Goal: Transaction & Acquisition: Purchase product/service

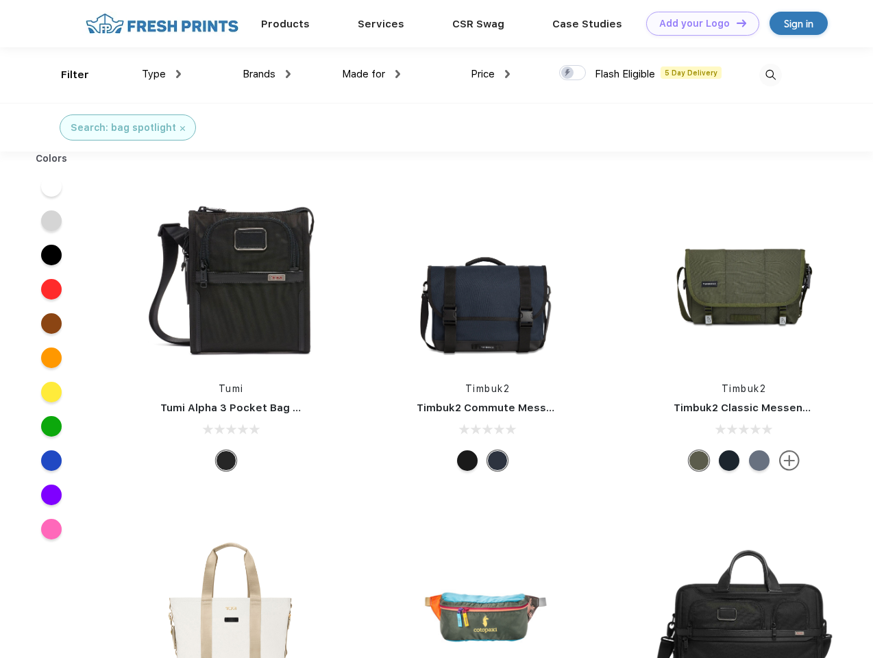
click at [698, 23] on link "Add your Logo Design Tool" at bounding box center [702, 24] width 113 height 24
click at [0, 0] on div "Design Tool" at bounding box center [0, 0] width 0 height 0
click at [735, 23] on link "Add your Logo Design Tool" at bounding box center [702, 24] width 113 height 24
click at [66, 75] on div "Filter" at bounding box center [75, 75] width 28 height 16
click at [162, 74] on span "Type" at bounding box center [154, 74] width 24 height 12
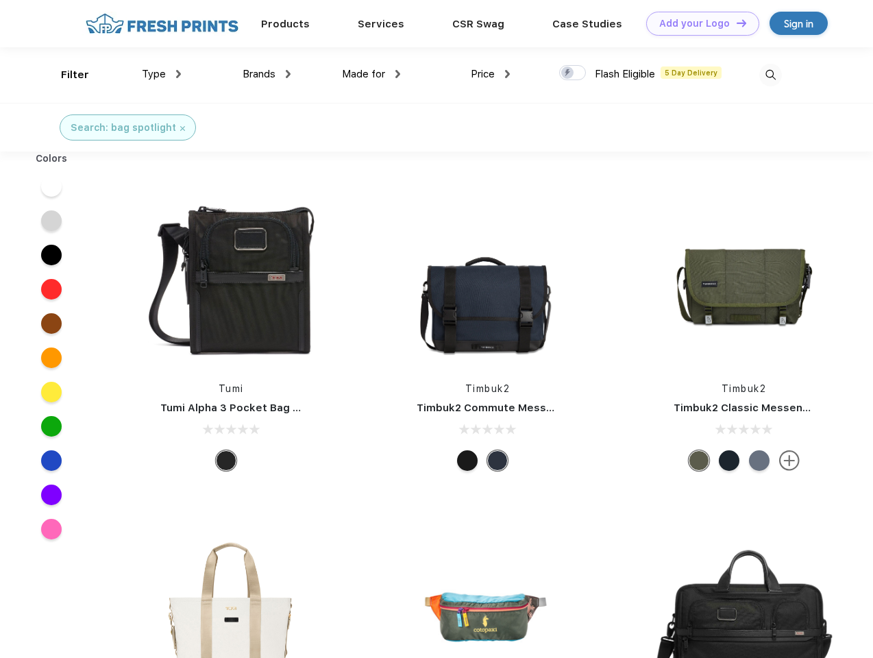
click at [267, 74] on span "Brands" at bounding box center [259, 74] width 33 height 12
click at [372, 74] on span "Made for" at bounding box center [363, 74] width 43 height 12
click at [491, 74] on span "Price" at bounding box center [483, 74] width 24 height 12
click at [573, 73] on div at bounding box center [572, 72] width 27 height 15
click at [568, 73] on input "checkbox" at bounding box center [563, 68] width 9 height 9
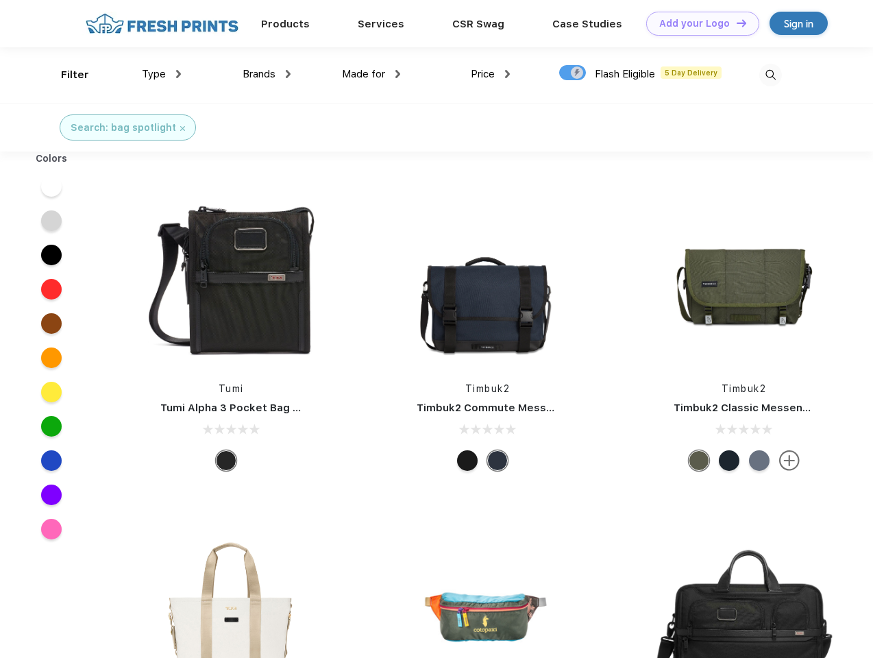
click at [770, 75] on img at bounding box center [770, 75] width 23 height 23
